Goal: Transaction & Acquisition: Purchase product/service

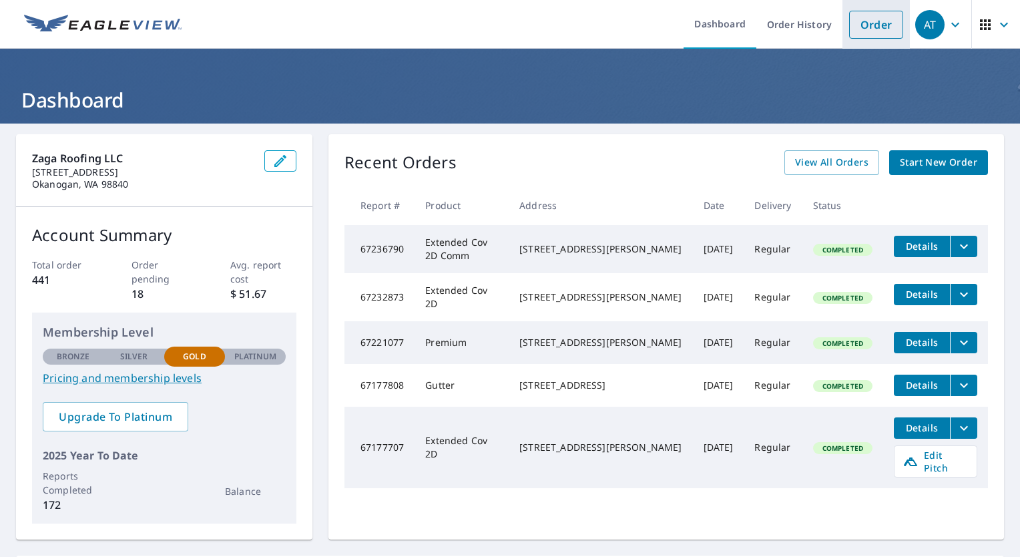
click at [869, 26] on link "Order" at bounding box center [876, 25] width 54 height 28
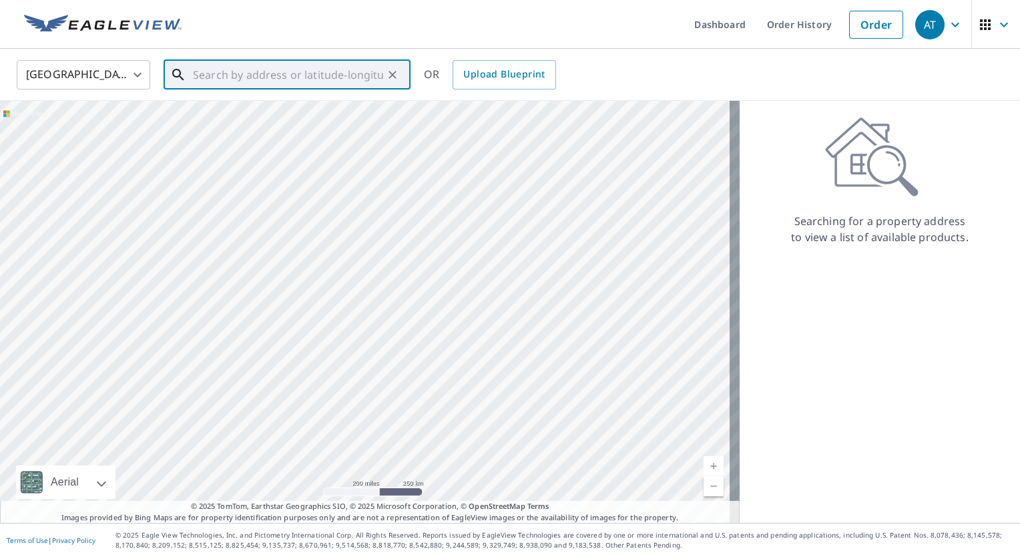
click at [324, 68] on input "text" at bounding box center [288, 74] width 190 height 37
paste input "[STREET_ADDRESS]"
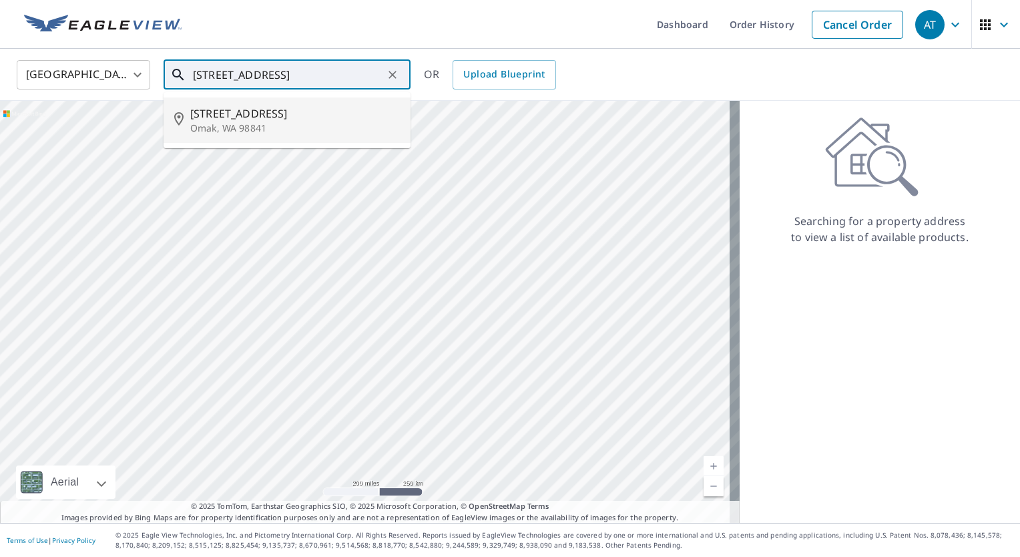
click at [260, 122] on p "Omak, WA 98841" at bounding box center [295, 128] width 210 height 13
type input "[STREET_ADDRESS]"
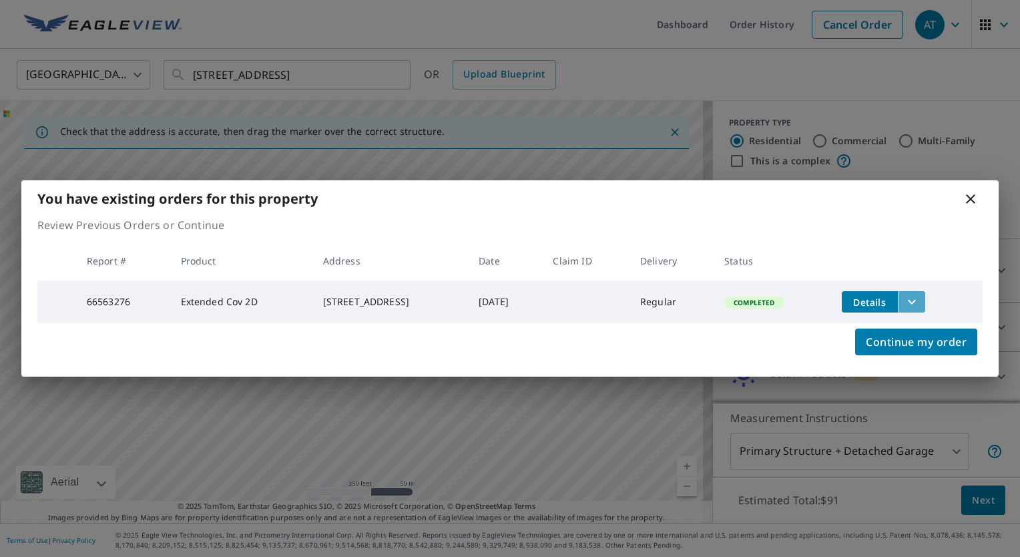
click at [918, 297] on icon "filesDropdownBtn-66563276" at bounding box center [912, 302] width 16 height 16
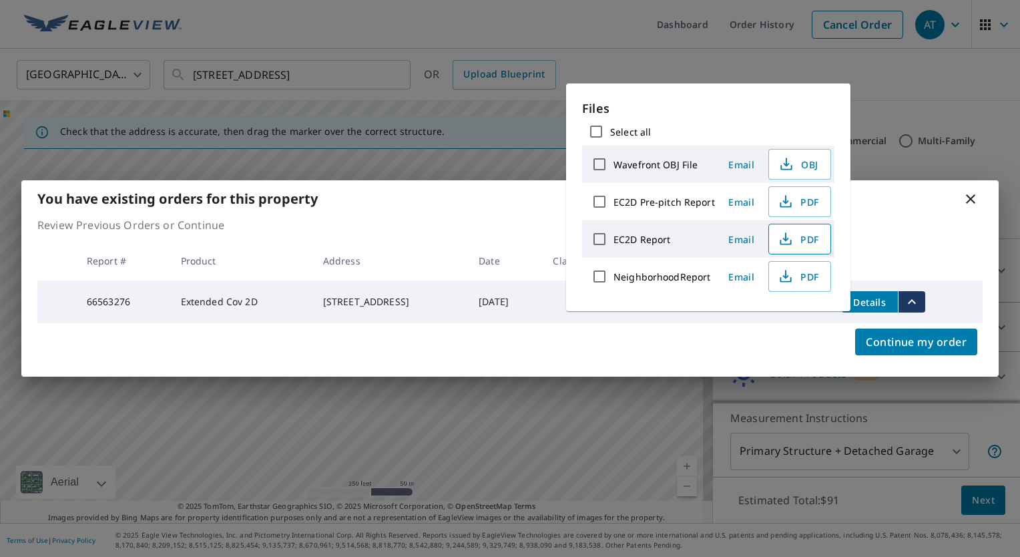
click at [807, 240] on span "PDF" at bounding box center [798, 239] width 43 height 16
click at [417, 132] on div "You have existing orders for this property Review Previous Orders or Continue R…" at bounding box center [510, 278] width 1020 height 557
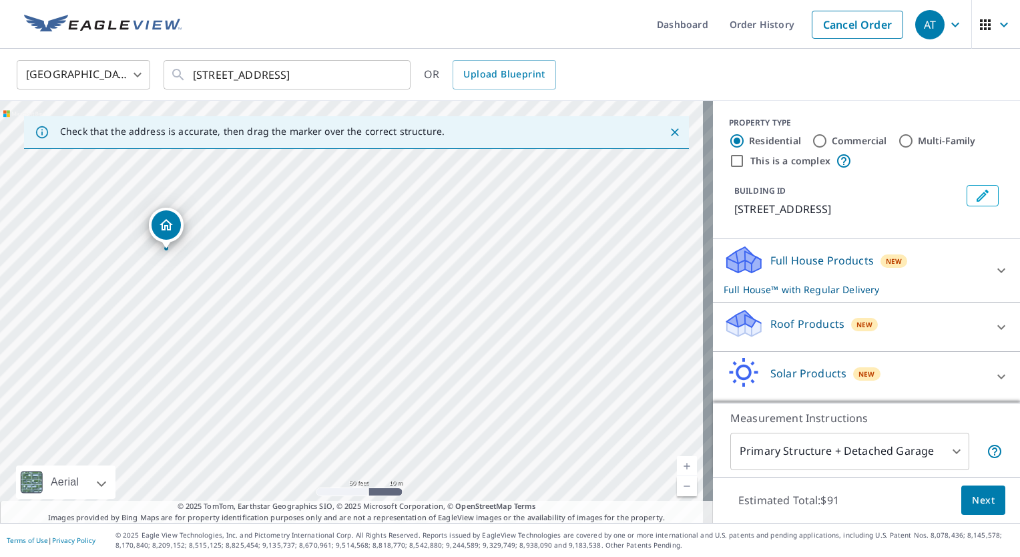
drag, startPoint x: 262, startPoint y: 241, endPoint x: 171, endPoint y: 230, distance: 92.2
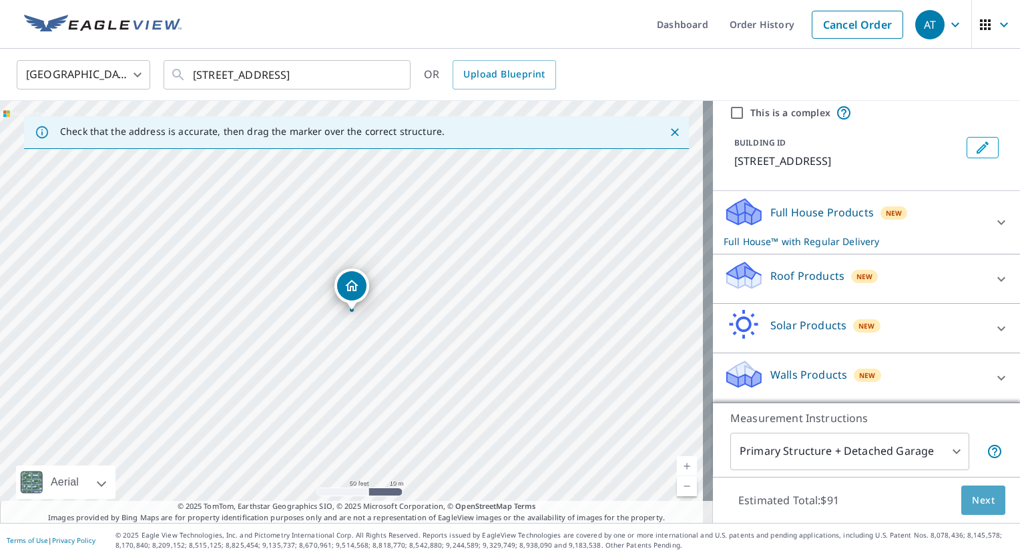
click at [972, 504] on span "Next" at bounding box center [983, 500] width 23 height 17
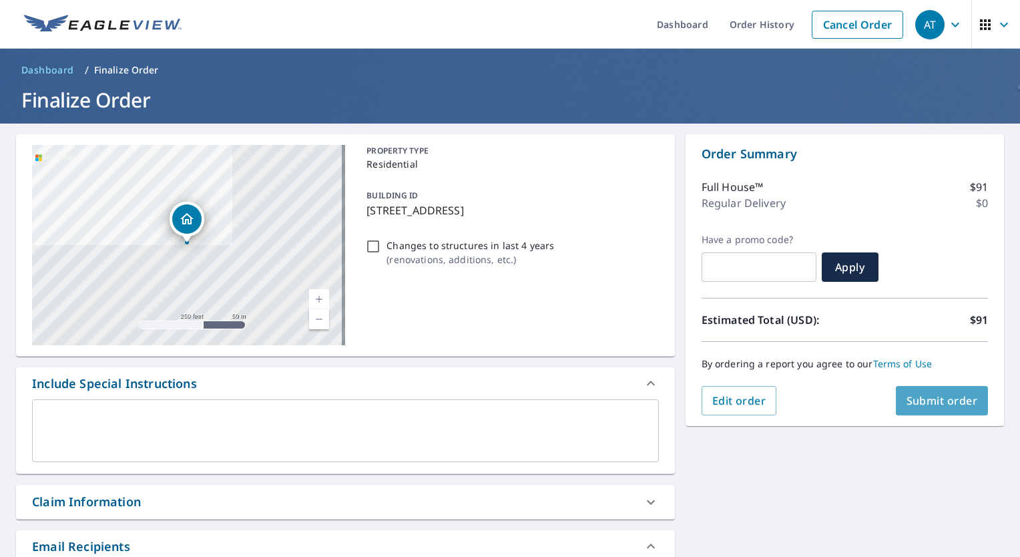
click at [941, 395] on span "Submit order" at bounding box center [942, 400] width 71 height 15
checkbox input "true"
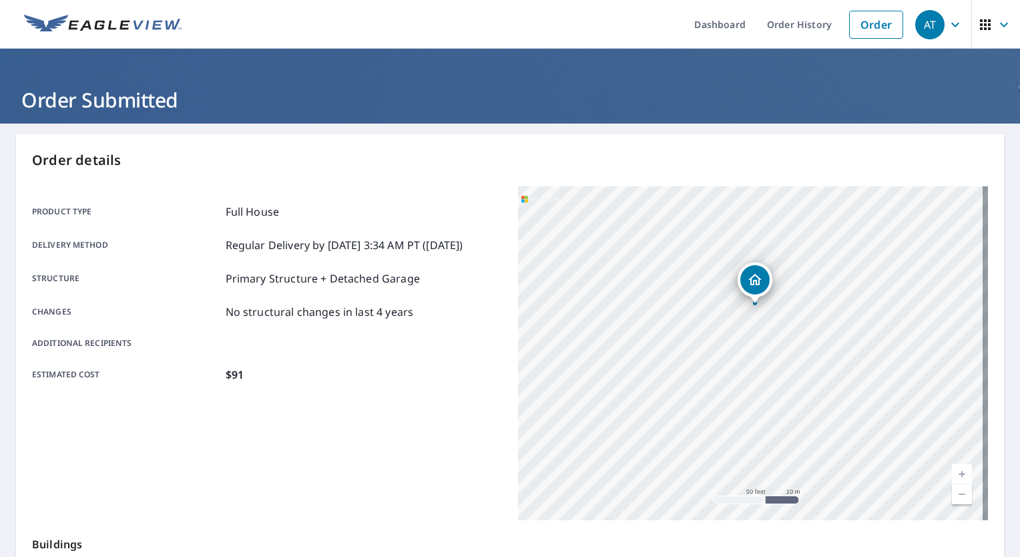
drag, startPoint x: 814, startPoint y: 324, endPoint x: 833, endPoint y: 166, distance: 158.8
click at [833, 167] on div "Order details Product type Full House Delivery method Regular Delivery by [DATE…" at bounding box center [510, 437] width 988 height 607
